Goal: Transaction & Acquisition: Purchase product/service

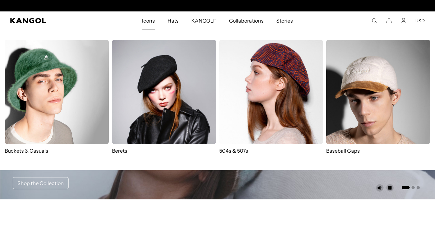
scroll to position [0, 131]
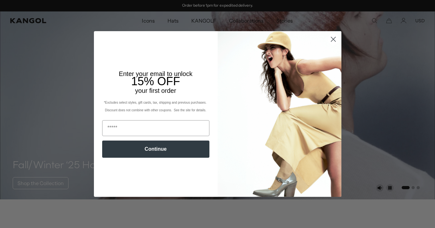
click at [336, 40] on circle "Close dialog" at bounding box center [333, 39] width 10 height 10
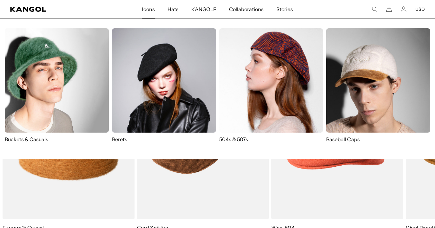
scroll to position [0, 0]
click at [259, 90] on img at bounding box center [271, 80] width 104 height 104
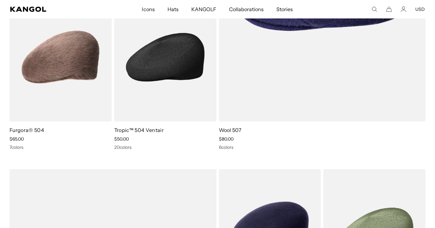
click at [176, 106] on img at bounding box center [165, 57] width 102 height 128
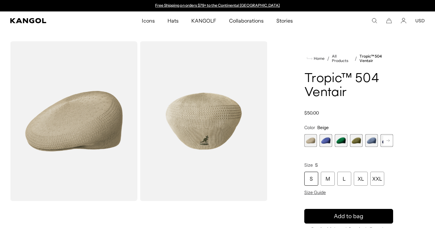
click at [390, 142] on rect at bounding box center [389, 141] width 10 height 10
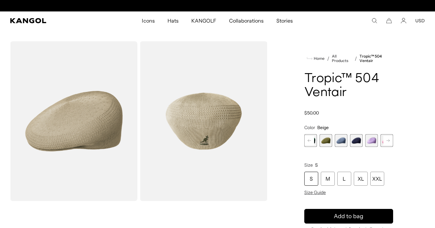
click at [390, 141] on rect at bounding box center [389, 141] width 10 height 10
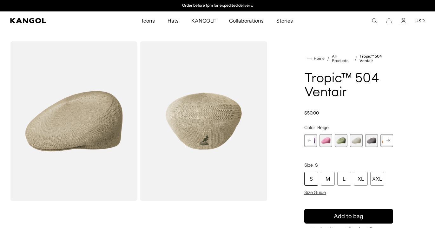
click at [390, 141] on rect at bounding box center [389, 141] width 10 height 10
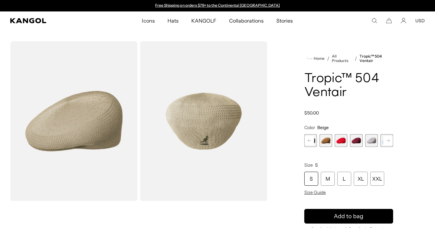
click at [390, 141] on rect at bounding box center [389, 141] width 10 height 10
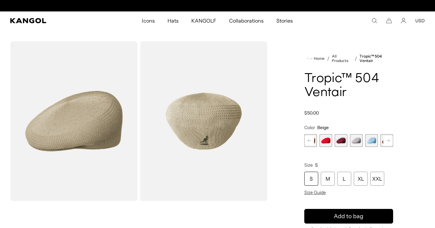
click at [327, 141] on span "13 of 22" at bounding box center [326, 140] width 13 height 13
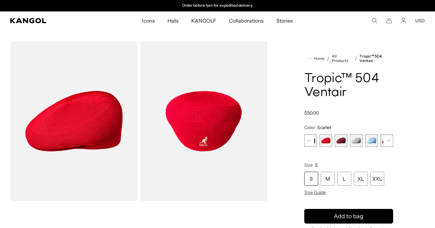
scroll to position [0, 0]
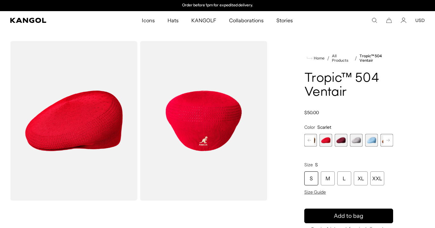
click at [389, 141] on rect at bounding box center [389, 140] width 10 height 10
click at [389, 141] on icon at bounding box center [388, 140] width 3 height 3
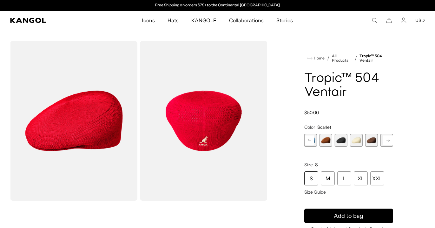
click at [389, 141] on icon at bounding box center [388, 140] width 3 height 3
click at [389, 141] on span "22 of 22" at bounding box center [387, 140] width 13 height 13
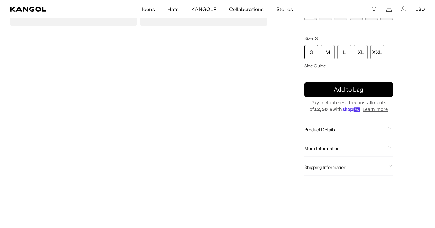
scroll to position [173, 0]
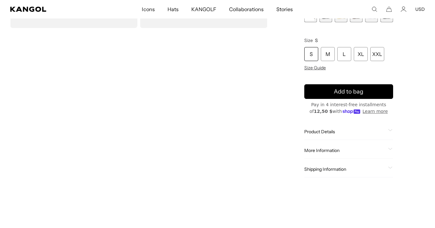
click at [94, 120] on video "Gallery Viewer" at bounding box center [73, 109] width 127 height 159
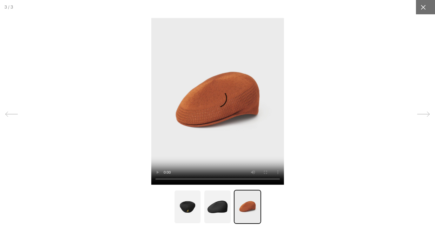
scroll to position [0, 131]
click at [424, 9] on icon at bounding box center [423, 7] width 6 height 6
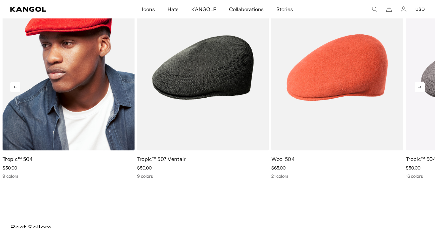
scroll to position [0, 0]
click at [63, 101] on img "1 of 5" at bounding box center [69, 68] width 132 height 166
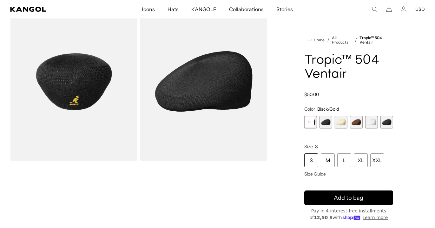
scroll to position [38, 0]
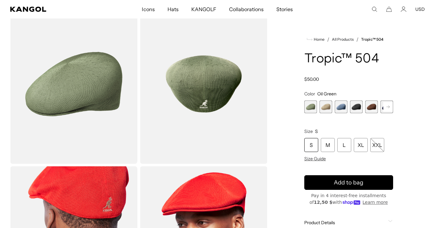
click at [390, 110] on rect at bounding box center [389, 107] width 10 height 10
click at [391, 108] on rect at bounding box center [389, 107] width 10 height 10
click at [390, 109] on rect at bounding box center [389, 107] width 10 height 10
click at [390, 109] on div "Previous Next Oil Green Variant sold out or unavailable Beige Variant sold out …" at bounding box center [348, 106] width 89 height 13
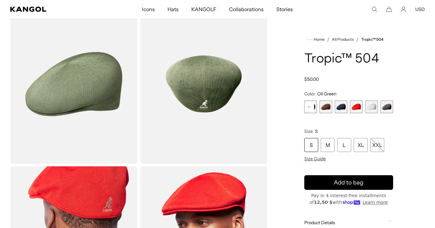
click at [355, 109] on span "7 of 9" at bounding box center [356, 106] width 13 height 13
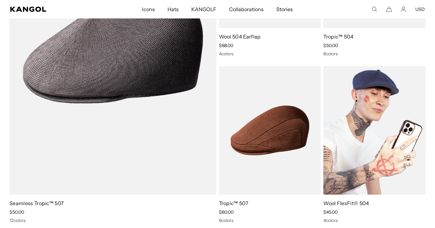
scroll to position [554, 0]
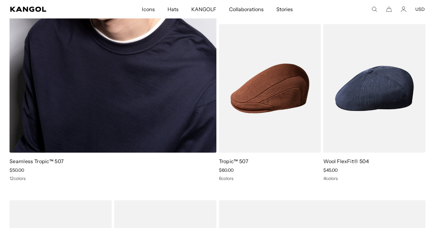
click at [115, 108] on img at bounding box center [113, 5] width 207 height 295
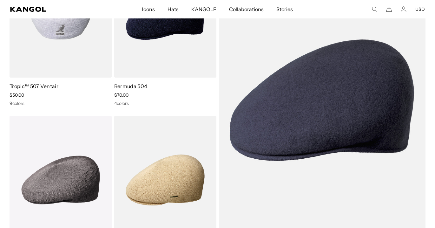
scroll to position [806, 0]
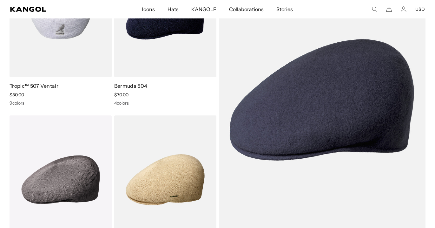
click at [77, 60] on img at bounding box center [61, 13] width 102 height 128
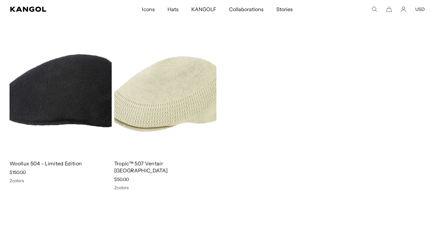
scroll to position [0, 131]
click at [184, 81] on img at bounding box center [165, 90] width 102 height 128
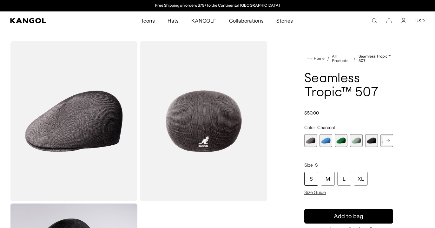
click at [389, 141] on rect at bounding box center [389, 141] width 10 height 10
click at [390, 140] on icon at bounding box center [388, 140] width 3 height 3
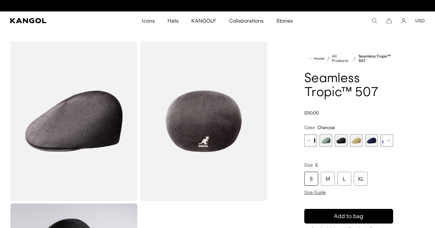
scroll to position [0, 131]
click at [390, 140] on icon at bounding box center [388, 140] width 3 height 3
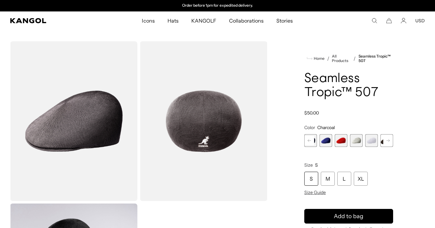
click at [390, 140] on icon at bounding box center [388, 140] width 3 height 3
click at [390, 140] on div "Previous Next Charcoal Variant sold out or unavailable Surf Variant sold out or…" at bounding box center [348, 140] width 89 height 13
click at [390, 140] on span "12 of 12" at bounding box center [387, 140] width 13 height 13
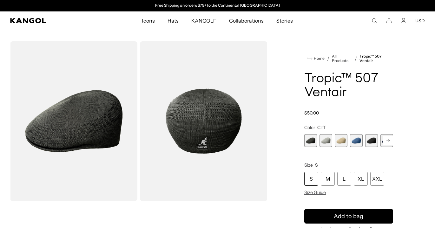
click at [389, 141] on rect at bounding box center [389, 141] width 10 height 10
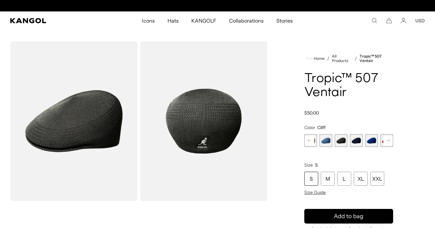
click at [389, 141] on rect at bounding box center [389, 141] width 10 height 10
click at [389, 141] on span "9 of 9" at bounding box center [387, 140] width 13 height 13
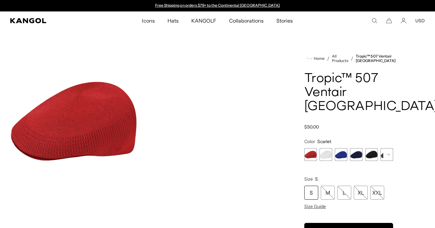
click at [391, 150] on rect at bounding box center [389, 155] width 10 height 10
click at [390, 148] on div "Previous Next Scarlet Variant sold out or unavailable White Variant sold out or…" at bounding box center [348, 154] width 89 height 13
